Goal: Task Accomplishment & Management: Complete application form

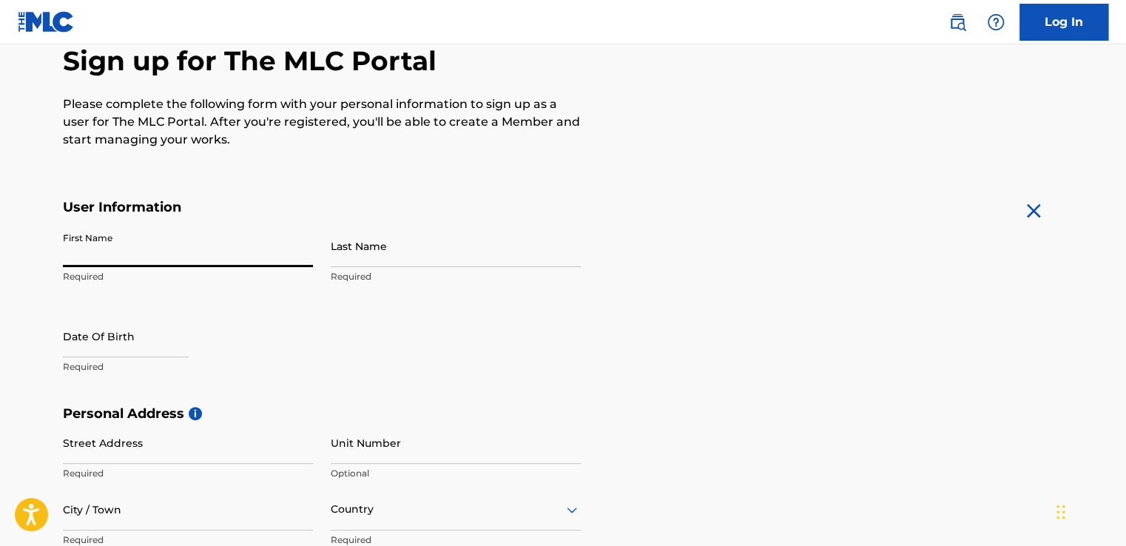
click at [206, 258] on input "First Name" at bounding box center [188, 246] width 250 height 42
click at [351, 179] on div "The MLC uses identity verification before a user is registered to comply with K…" at bounding box center [563, 426] width 1036 height 858
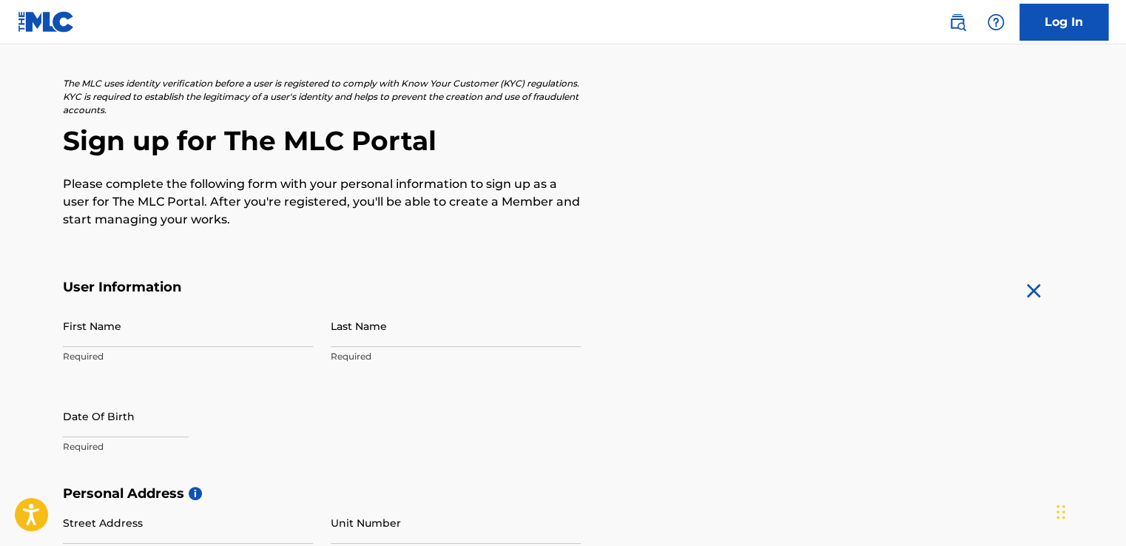
scroll to position [222, 0]
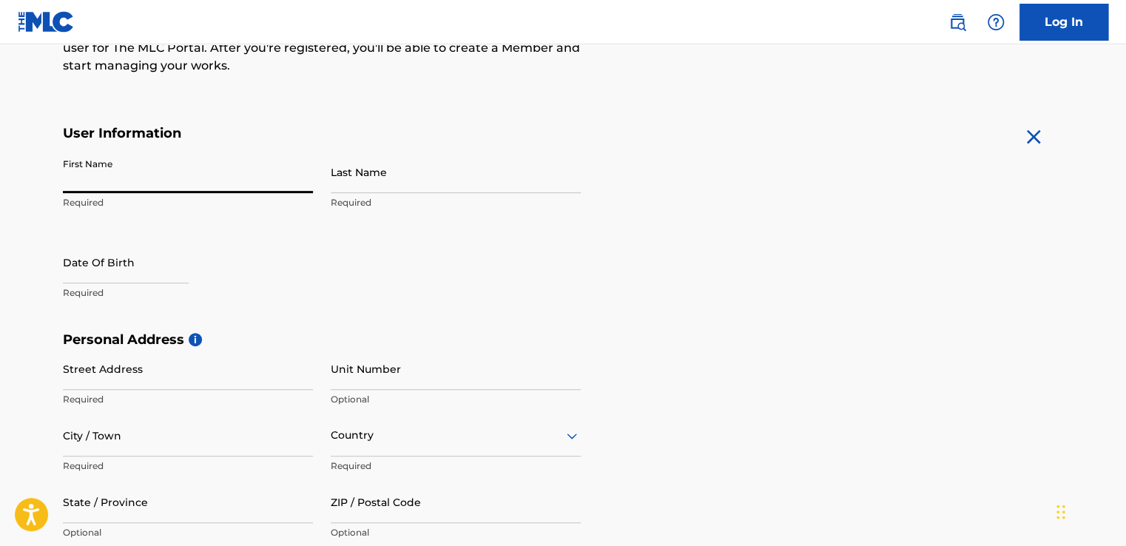
click at [213, 185] on input "First Name" at bounding box center [188, 172] width 250 height 42
type input "Jaxson"
type input "[PERSON_NAME]"
type input "[STREET_ADDRESS]"
type input "Apt 304"
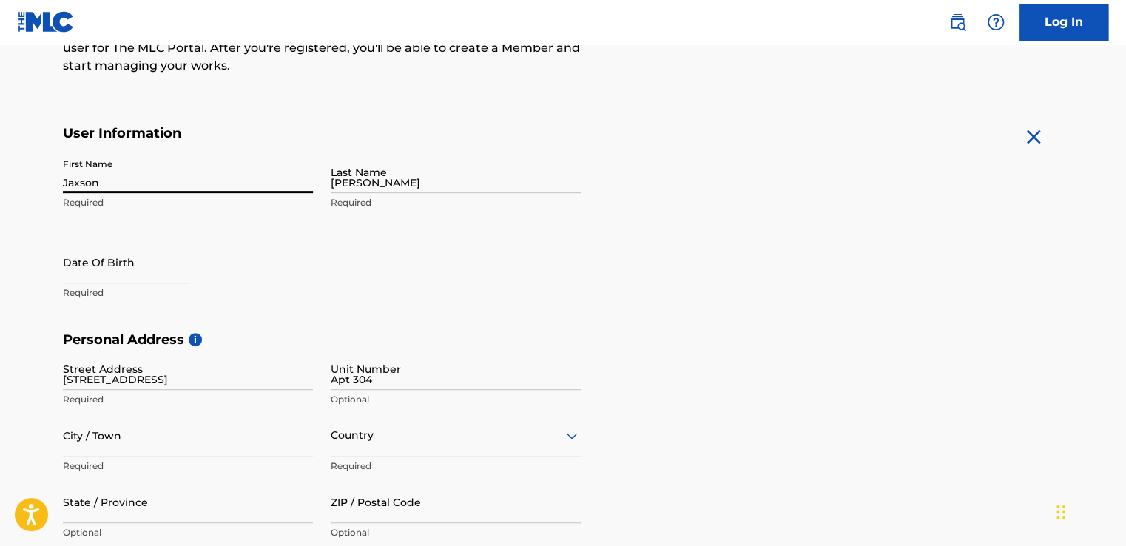
type input "Tallahassee"
type input "[GEOGRAPHIC_DATA]"
type input "Fl"
type input "32304"
type input "[EMAIL_ADDRESS][DOMAIN_NAME]"
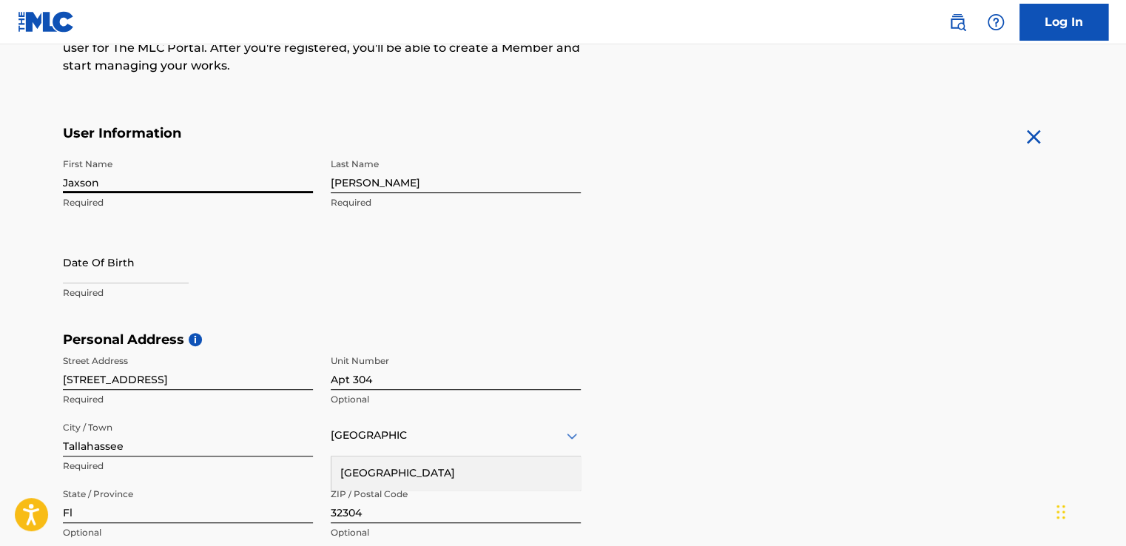
type input "[PERSON_NAME]"
click at [105, 266] on input "text" at bounding box center [126, 262] width 126 height 42
select select "7"
select select "2025"
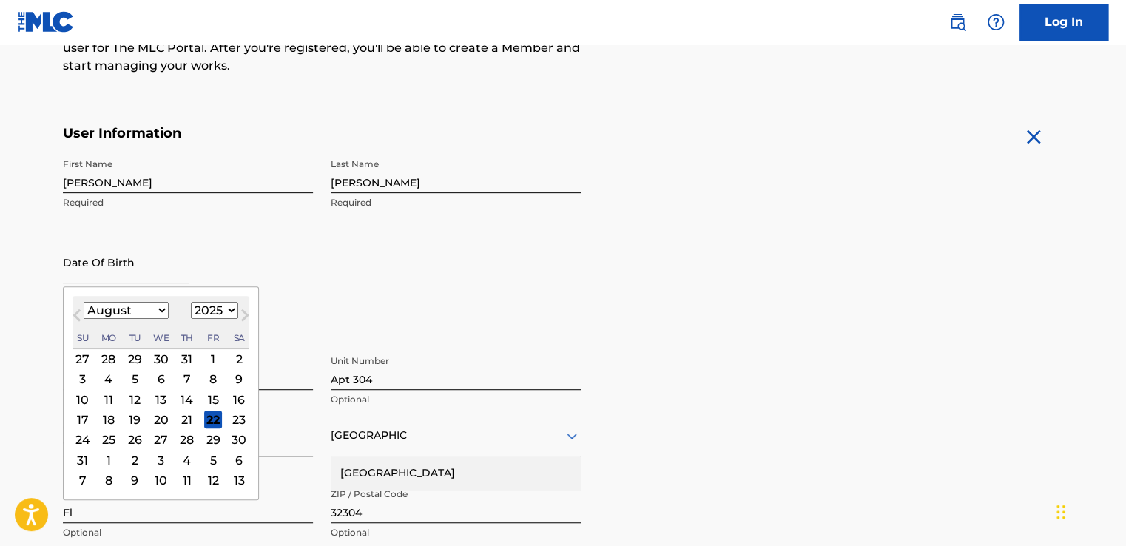
click at [255, 346] on div "Previous Month Next Month August [DATE] February March April May June July Augu…" at bounding box center [161, 393] width 196 height 215
click at [151, 314] on select "January February March April May June July August September October November De…" at bounding box center [126, 310] width 85 height 17
select select "3"
click at [84, 302] on select "January February March April May June July August September October November De…" at bounding box center [126, 310] width 85 height 17
click at [79, 378] on div "6" at bounding box center [83, 380] width 18 height 18
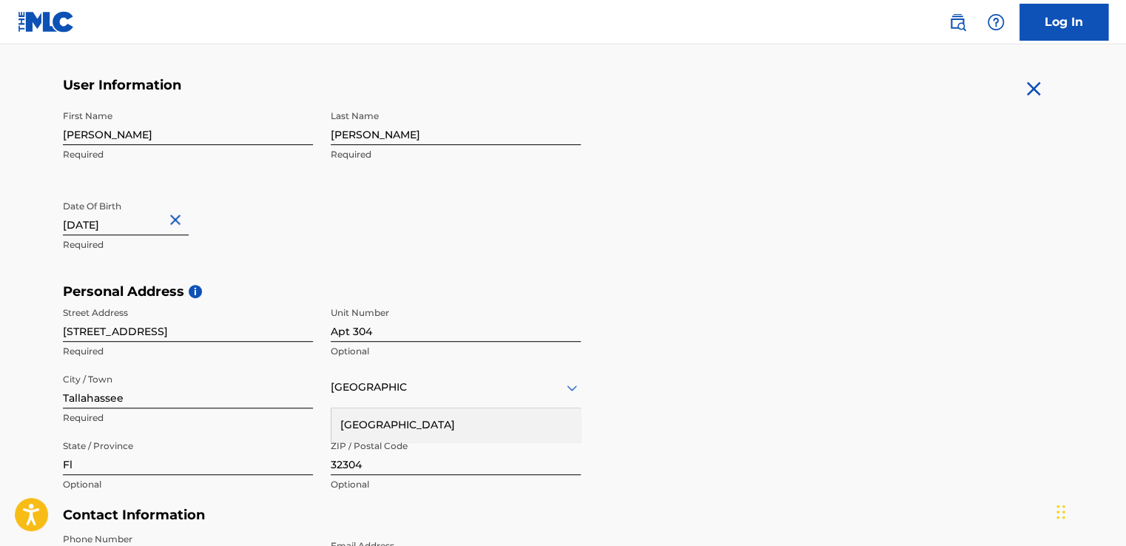
scroll to position [296, 0]
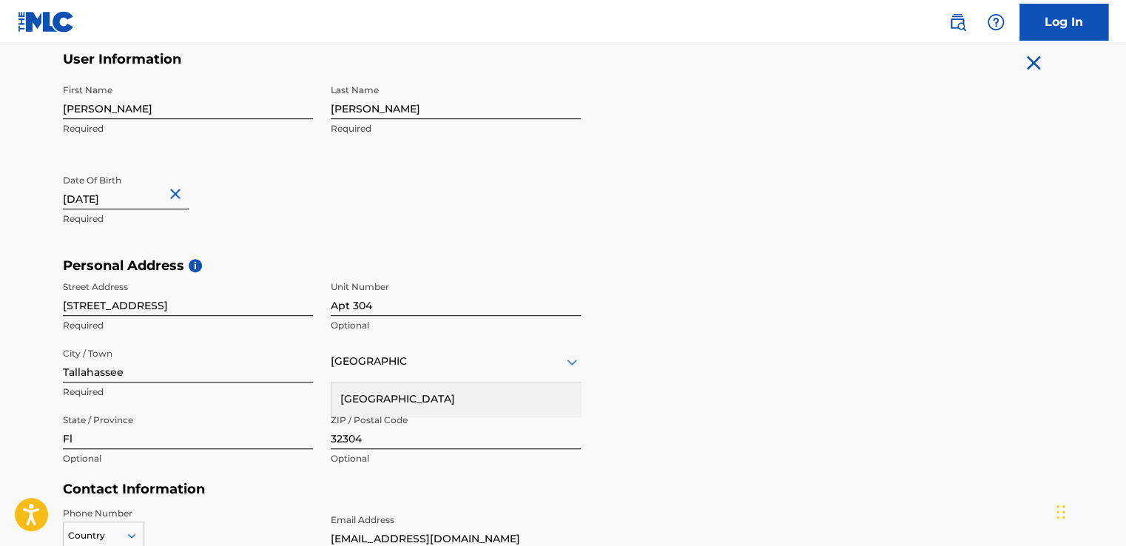
type input "[DATE]"
click at [373, 393] on div "[GEOGRAPHIC_DATA]" at bounding box center [455, 399] width 249 height 33
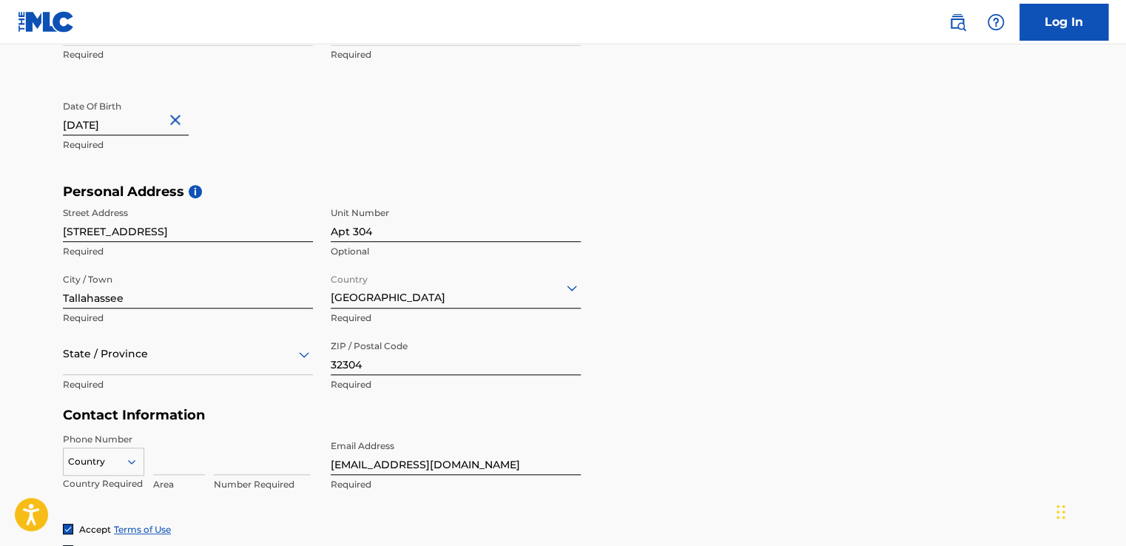
click at [187, 351] on div "State / Province" at bounding box center [188, 354] width 250 height 42
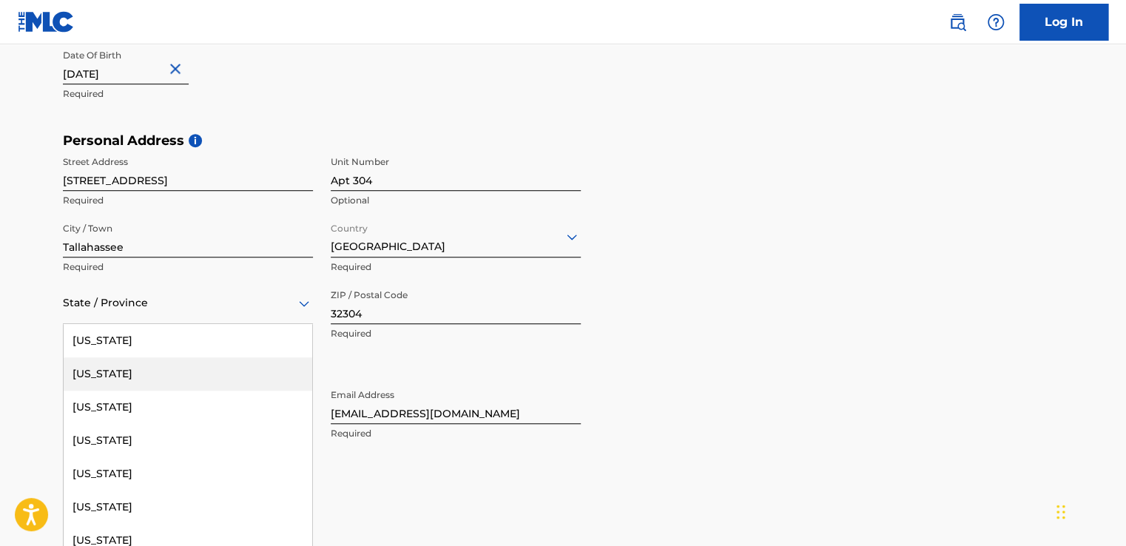
type input "f"
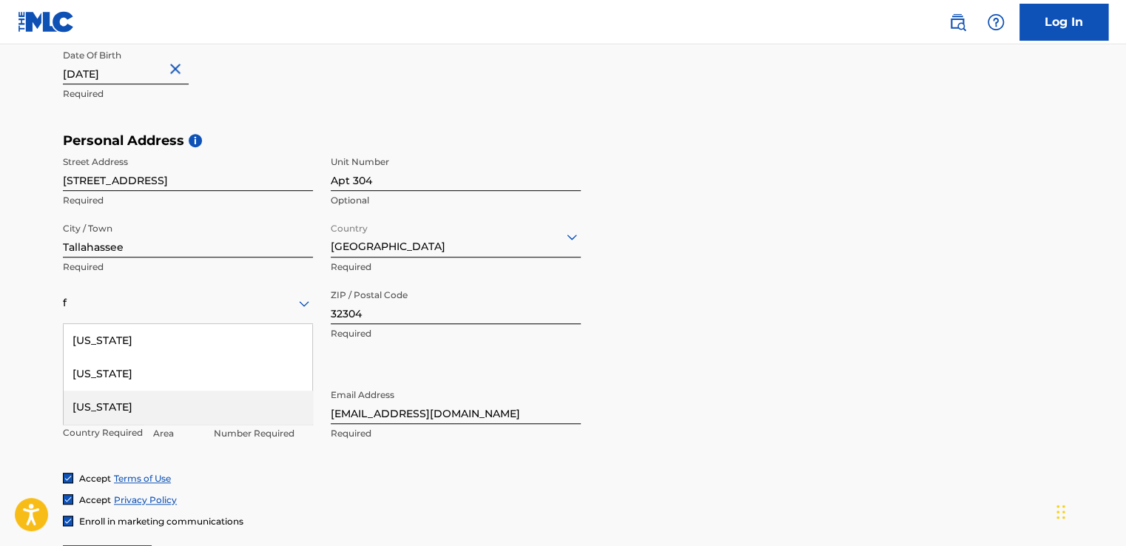
click at [101, 398] on div "[US_STATE]" at bounding box center [188, 407] width 249 height 33
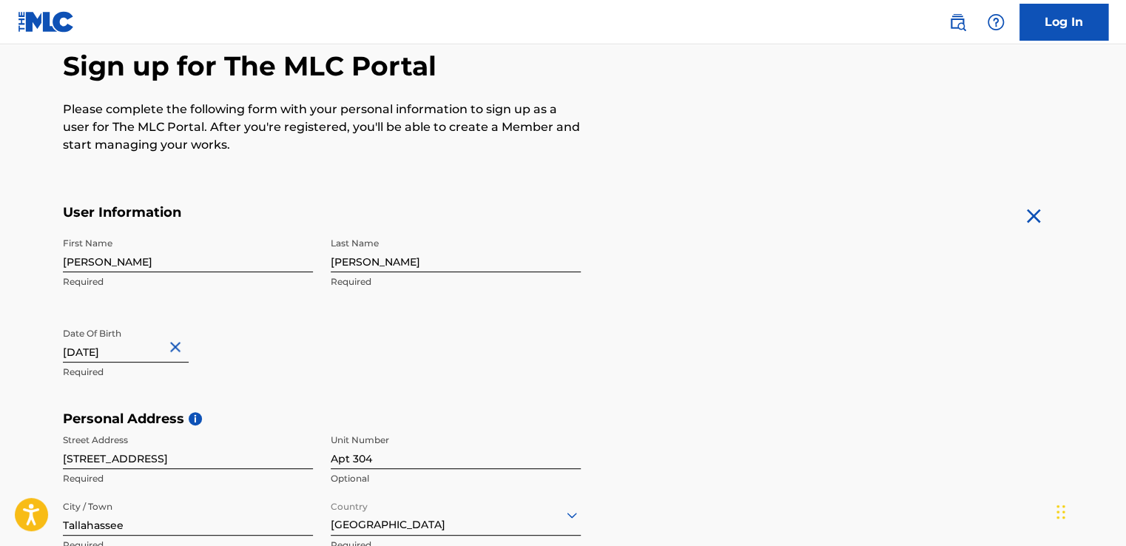
scroll to position [222, 0]
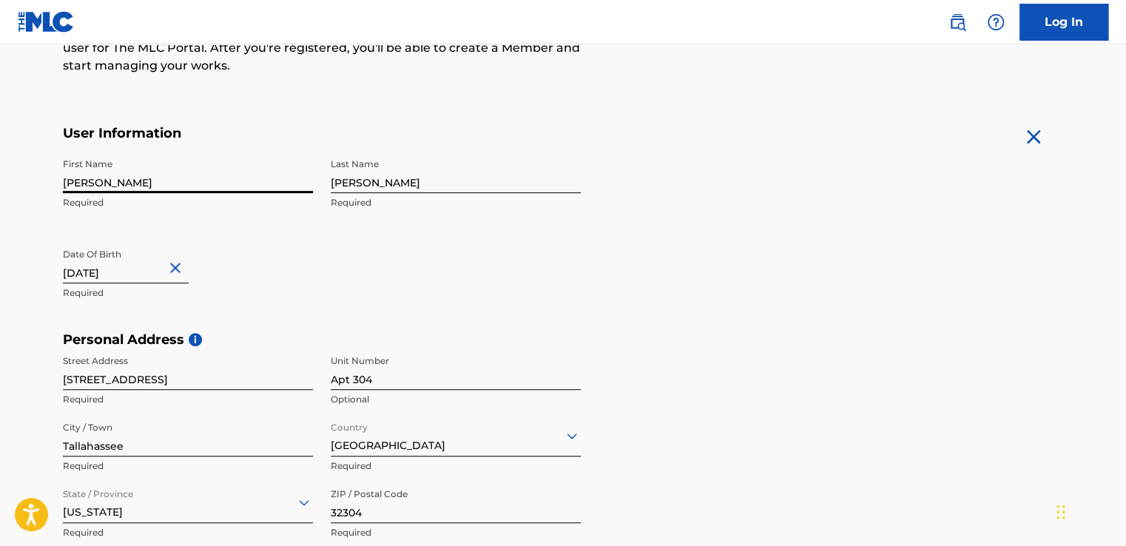
click at [192, 179] on input "[PERSON_NAME]" at bounding box center [188, 172] width 250 height 42
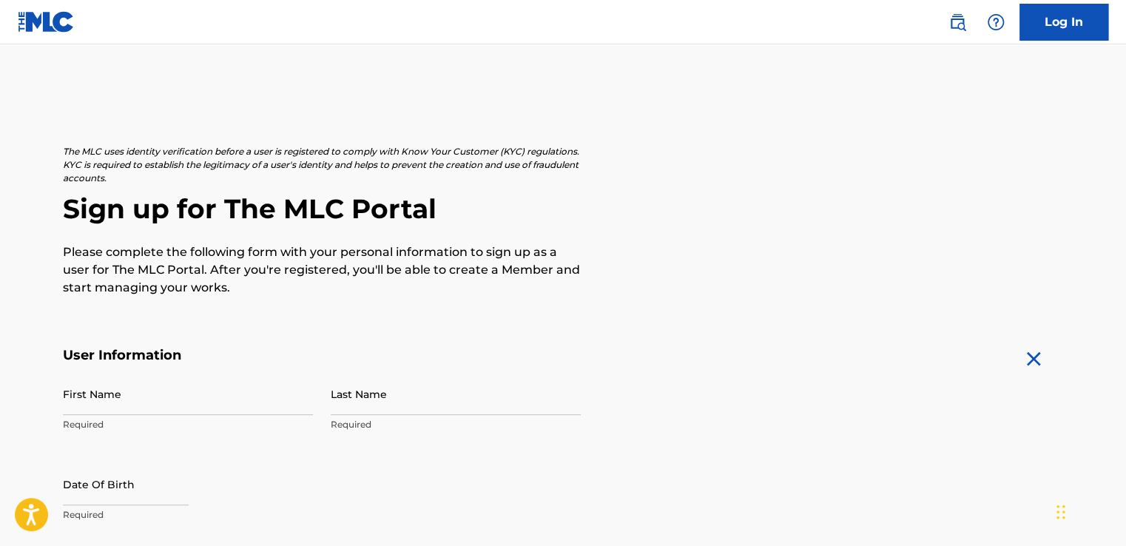
click at [95, 388] on input "First Name" at bounding box center [188, 394] width 250 height 42
click at [1049, 14] on link "Log In" at bounding box center [1064, 22] width 89 height 37
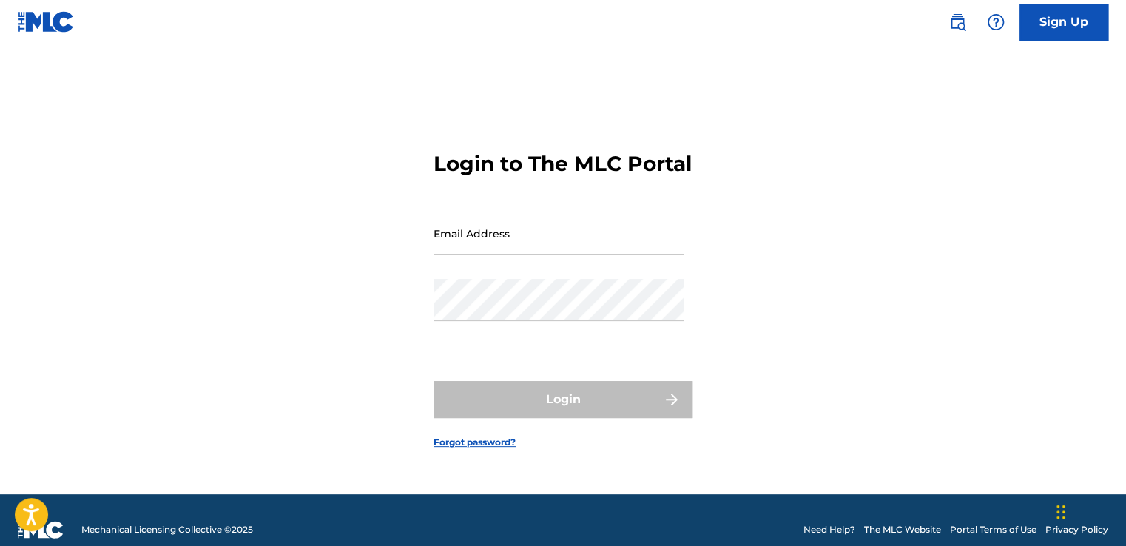
type input "Madeitmusicgroup@gmail.com"
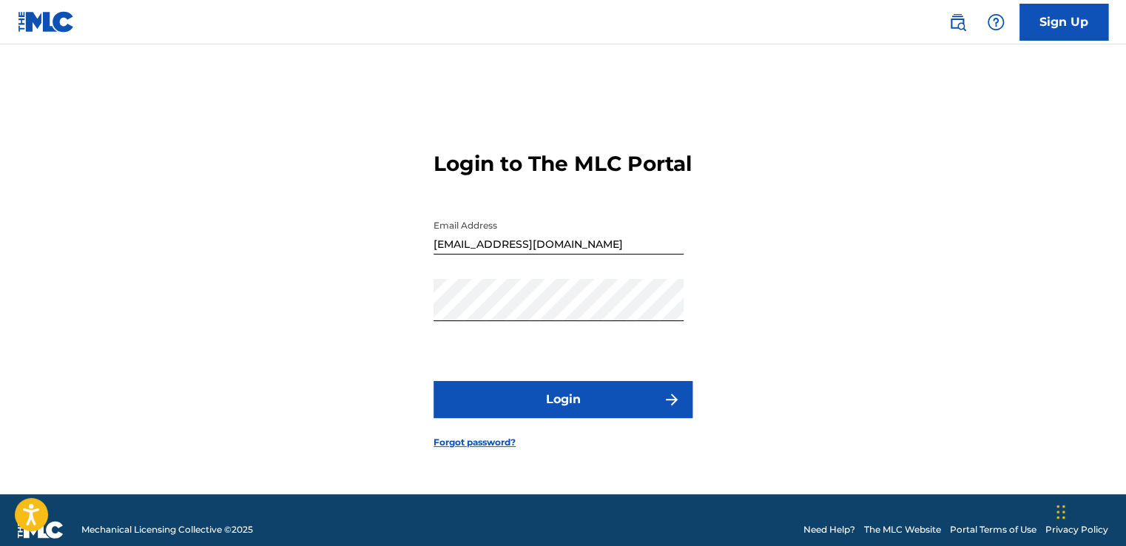
click at [533, 255] on input "Madeitmusicgroup@gmail.com" at bounding box center [559, 233] width 250 height 42
click at [642, 229] on input "Madeitmusicgroup@gmail.com" at bounding box center [559, 233] width 250 height 42
click at [805, 258] on div "Login to The MLC Portal Email Address Madeitmusicgroup@gmail.com Password Login…" at bounding box center [563, 287] width 1036 height 413
click at [818, 353] on div "Login to The MLC Portal Email Address Madeitmusicgroup@gmail.com Password Login…" at bounding box center [563, 287] width 1036 height 413
click at [587, 403] on button "Login" at bounding box center [563, 399] width 259 height 37
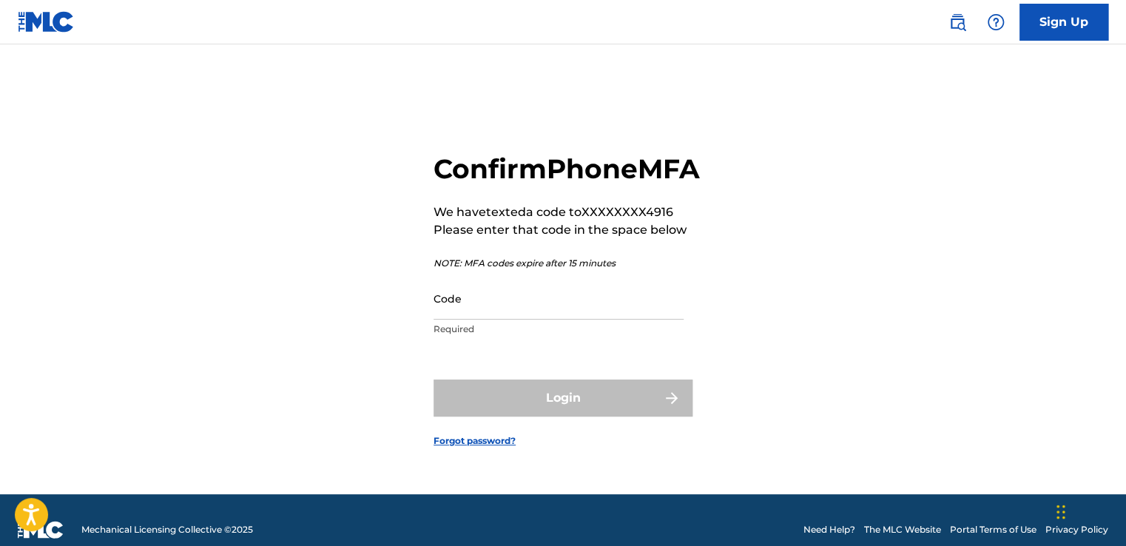
click at [511, 312] on input "Code" at bounding box center [559, 298] width 250 height 42
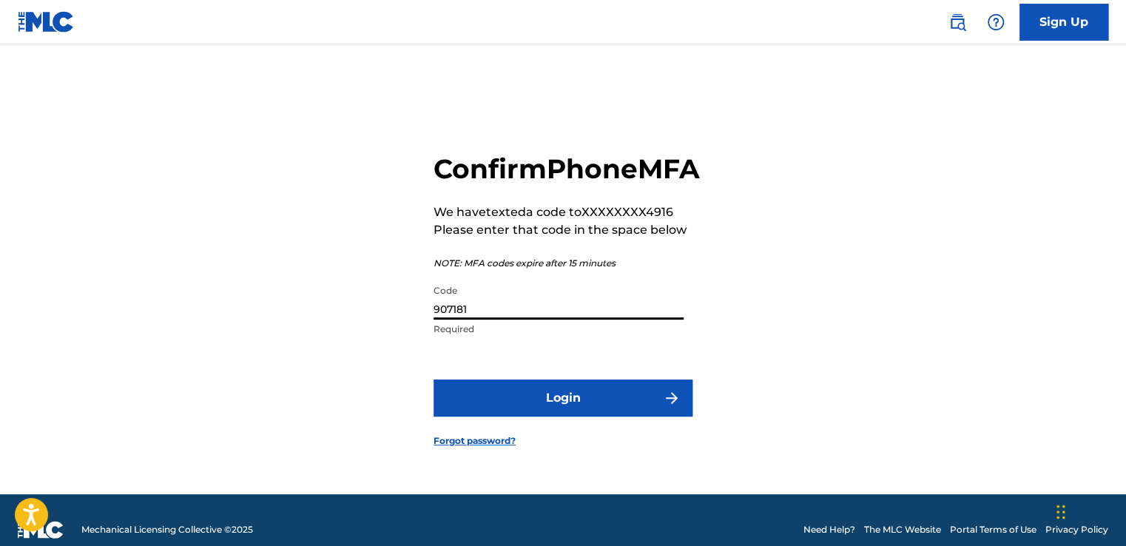
type input "907181"
click at [619, 417] on button "Login" at bounding box center [563, 398] width 259 height 37
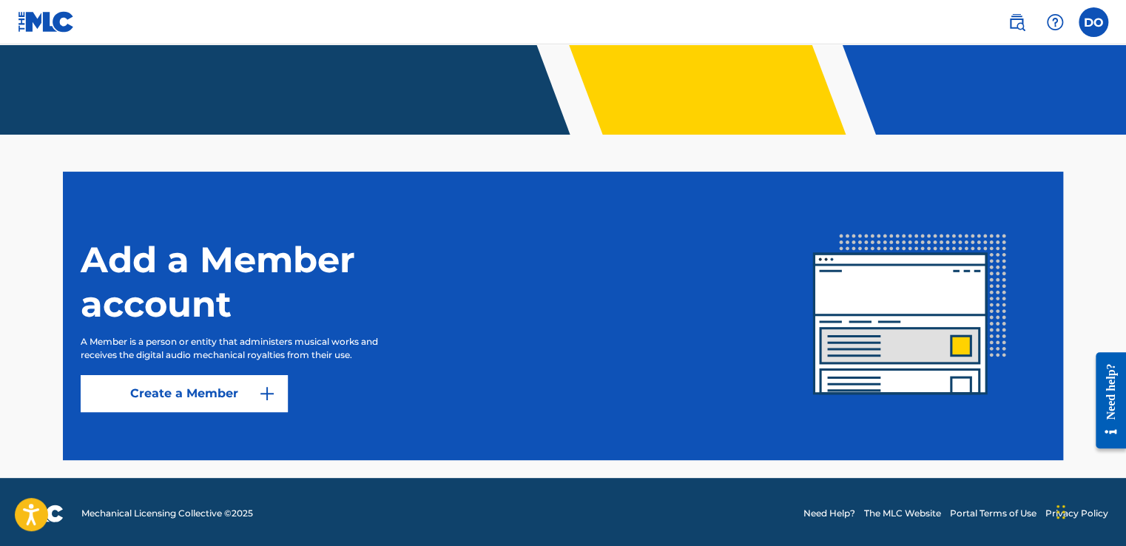
scroll to position [302, 0]
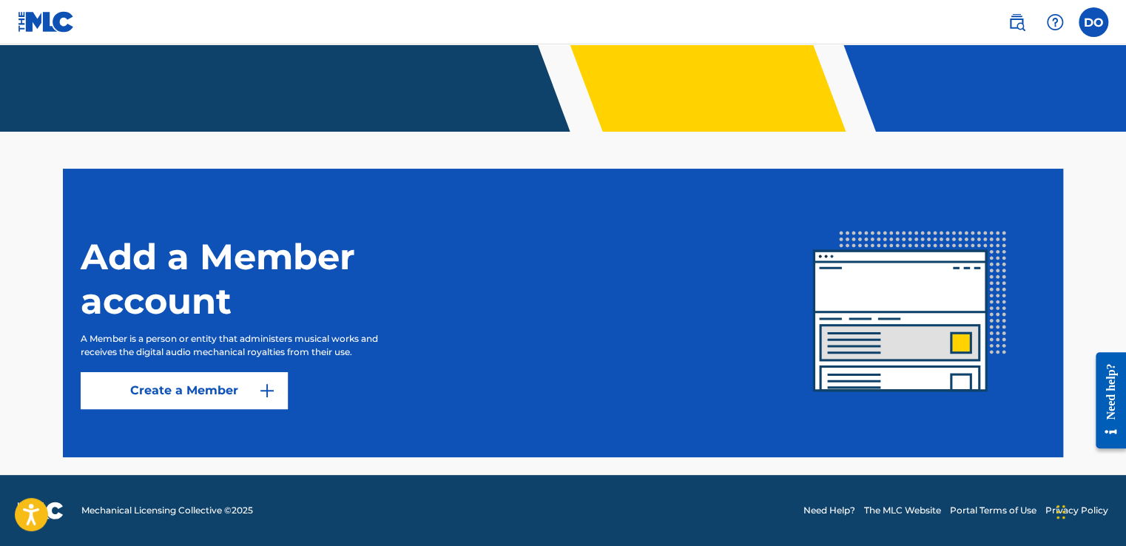
click at [260, 391] on img at bounding box center [267, 391] width 18 height 18
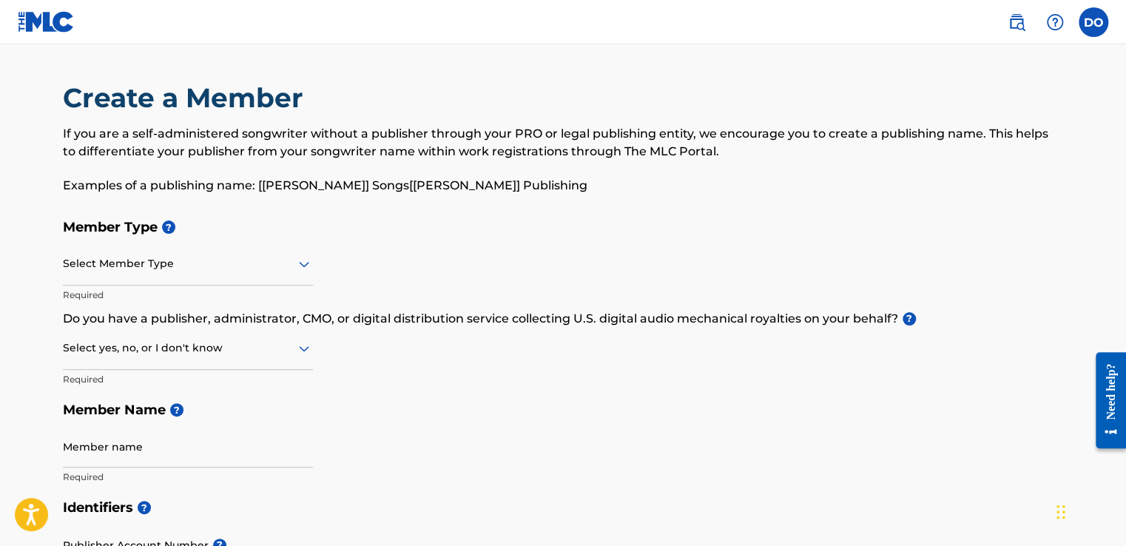
click at [201, 269] on div at bounding box center [188, 264] width 250 height 18
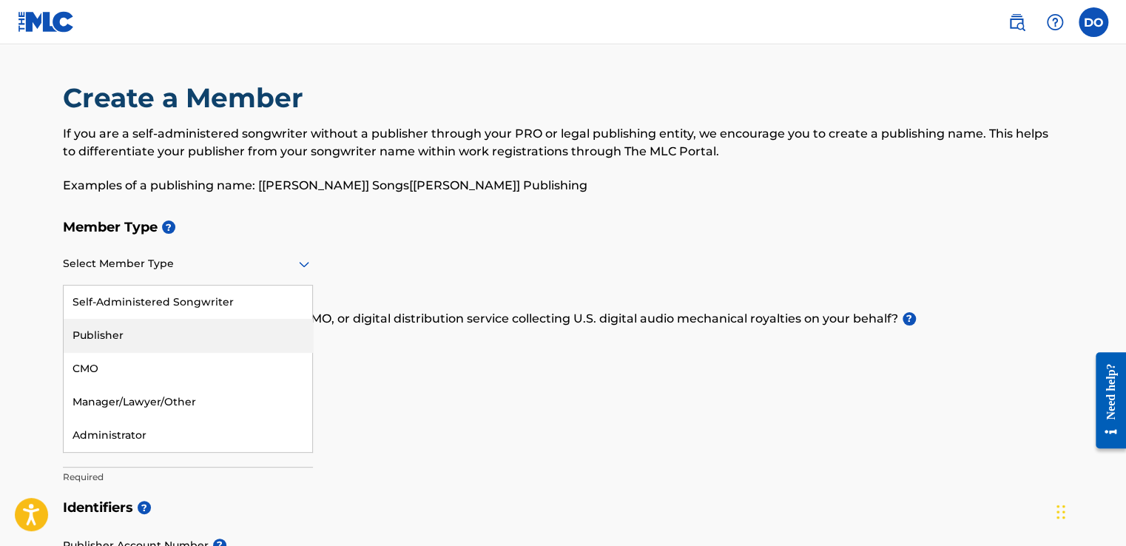
click at [179, 344] on div "Publisher" at bounding box center [188, 335] width 249 height 33
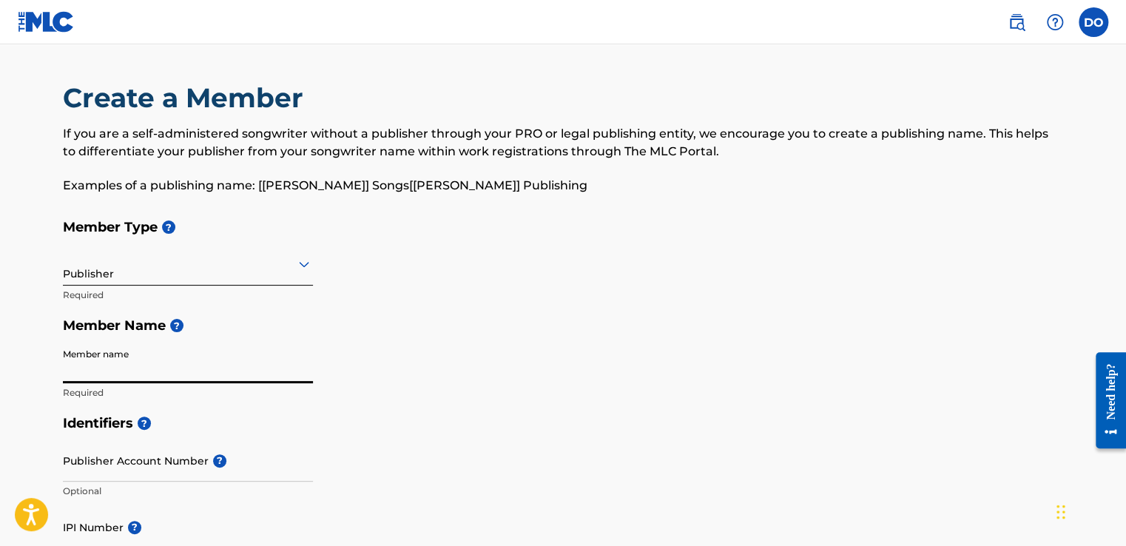
click at [157, 363] on input "Member name" at bounding box center [188, 362] width 250 height 42
type input "Blackline Publishing Ent"
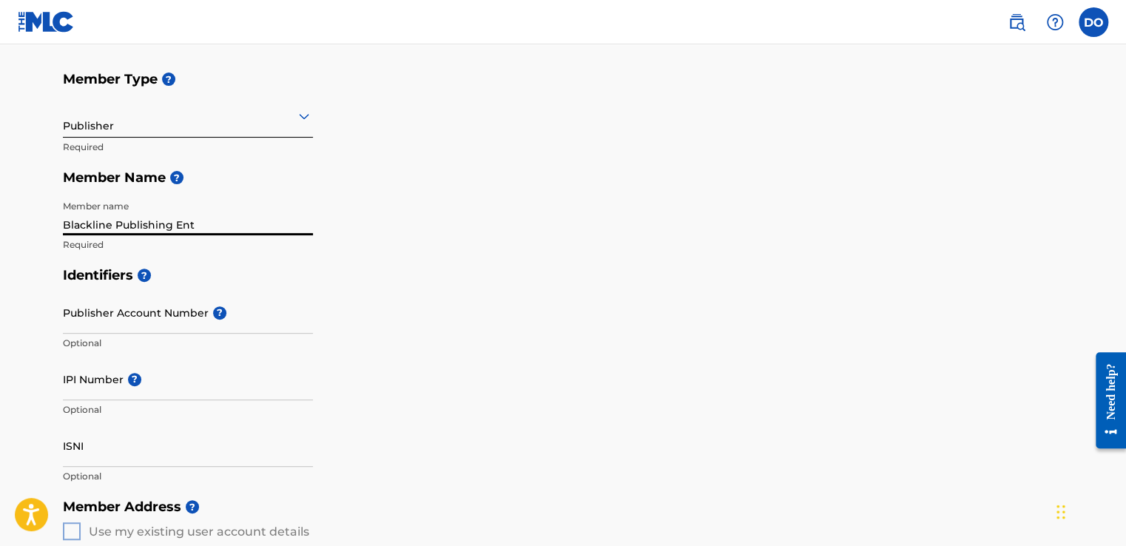
scroll to position [222, 0]
